Goal: Find specific page/section: Find specific page/section

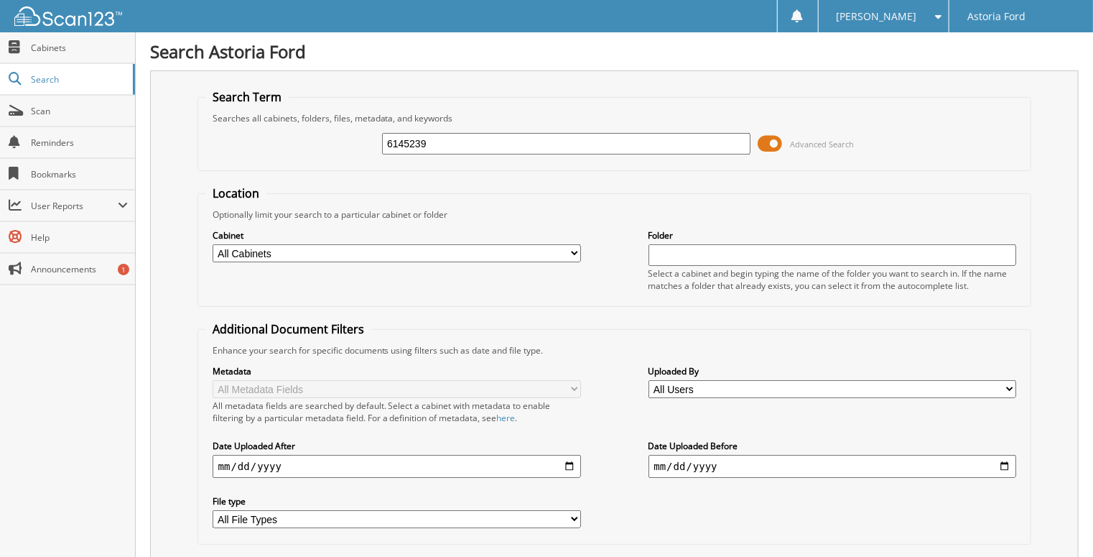
type input "6145239"
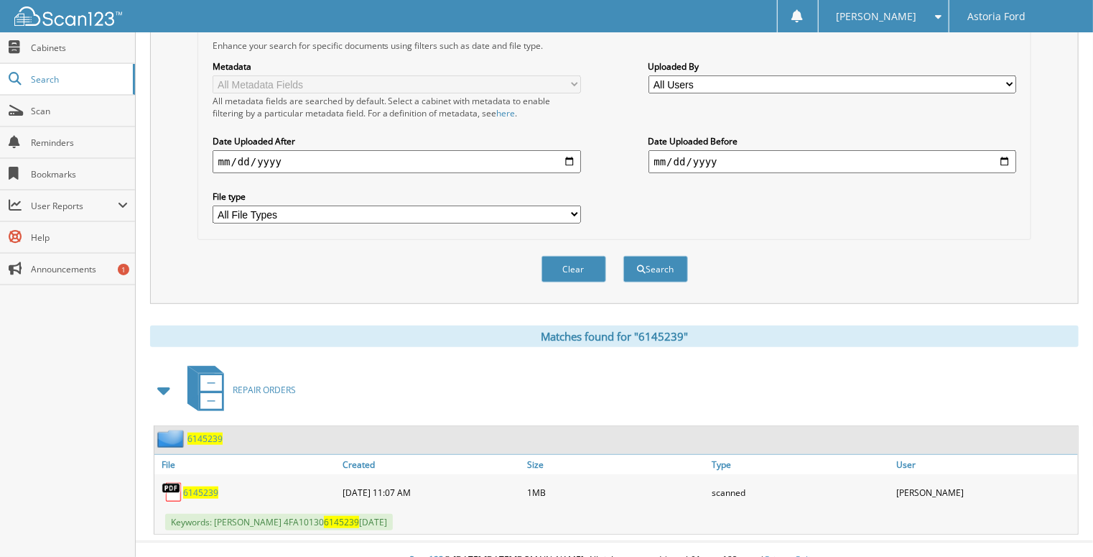
scroll to position [310, 0]
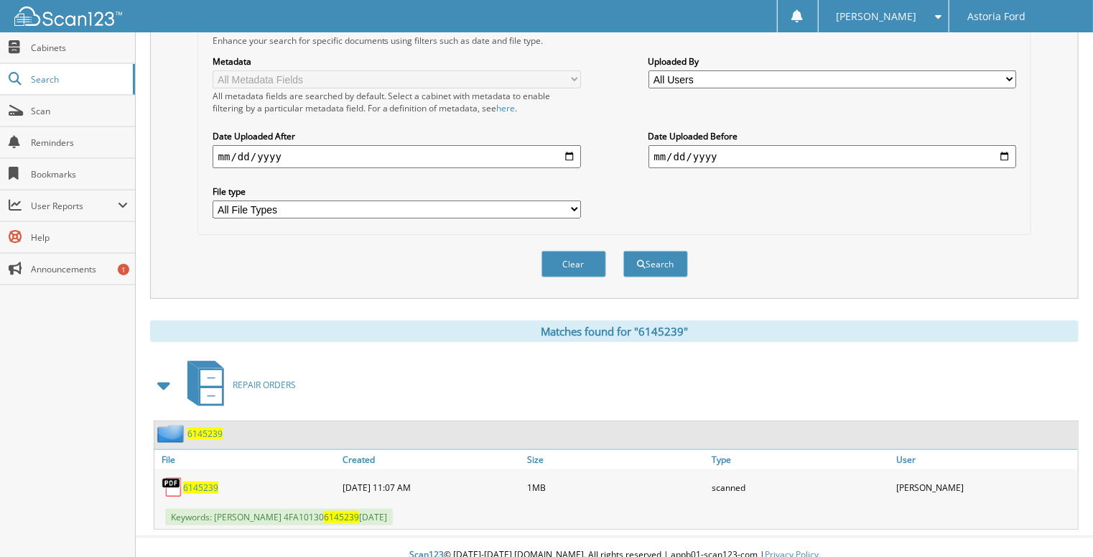
click at [200, 481] on span "6145239" at bounding box center [200, 487] width 35 height 12
